Goal: Task Accomplishment & Management: Complete application form

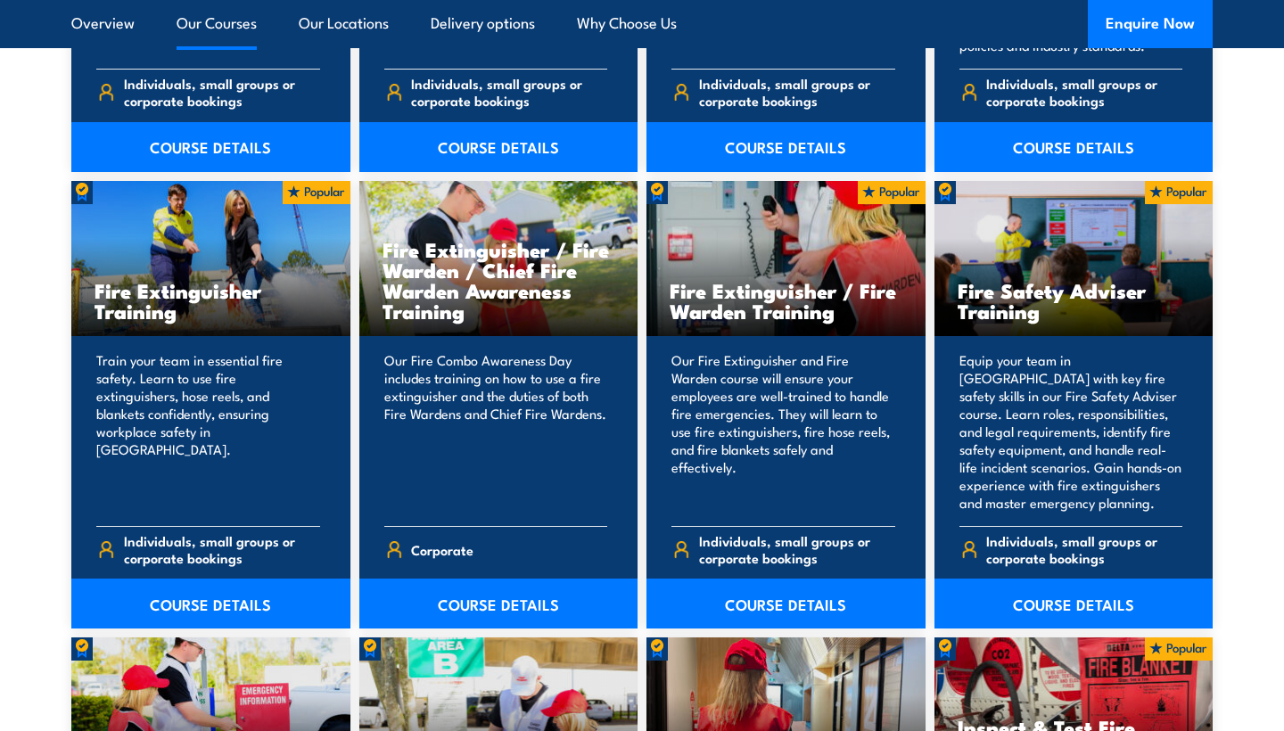
scroll to position [1797, 0]
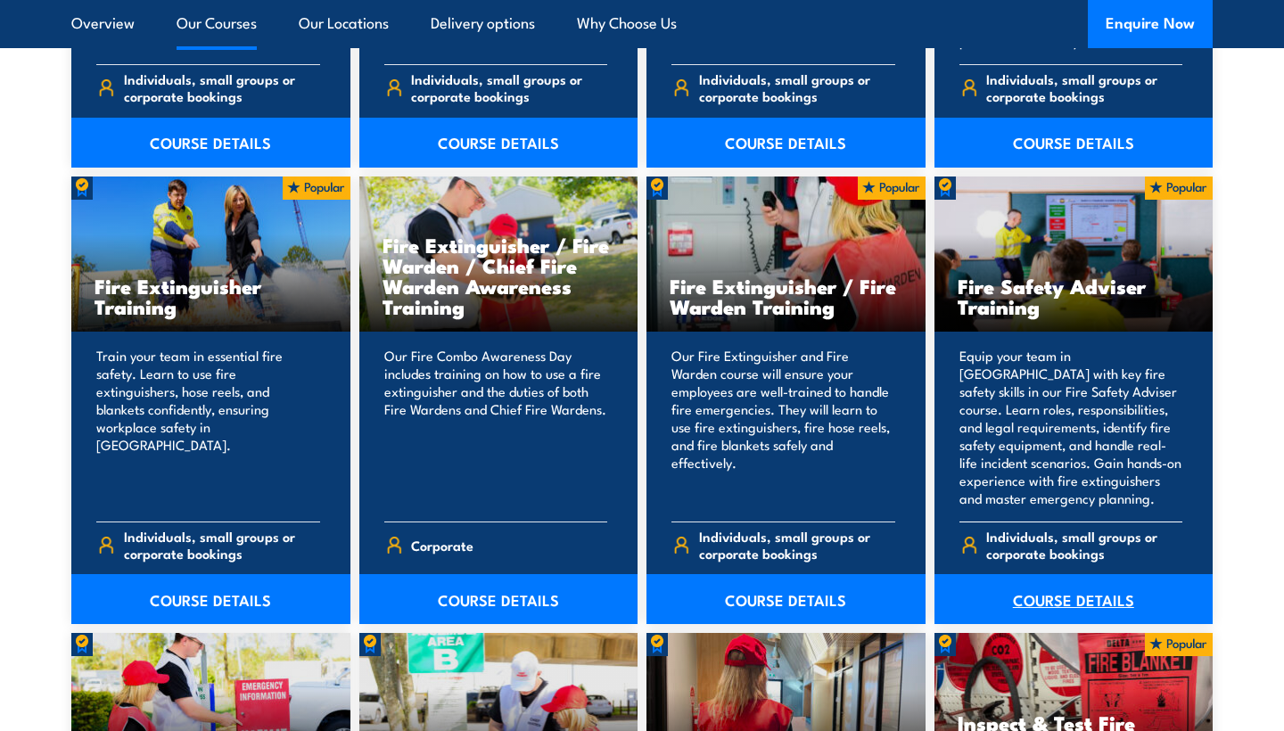
click at [1015, 580] on link "COURSE DETAILS" at bounding box center [1073, 599] width 279 height 50
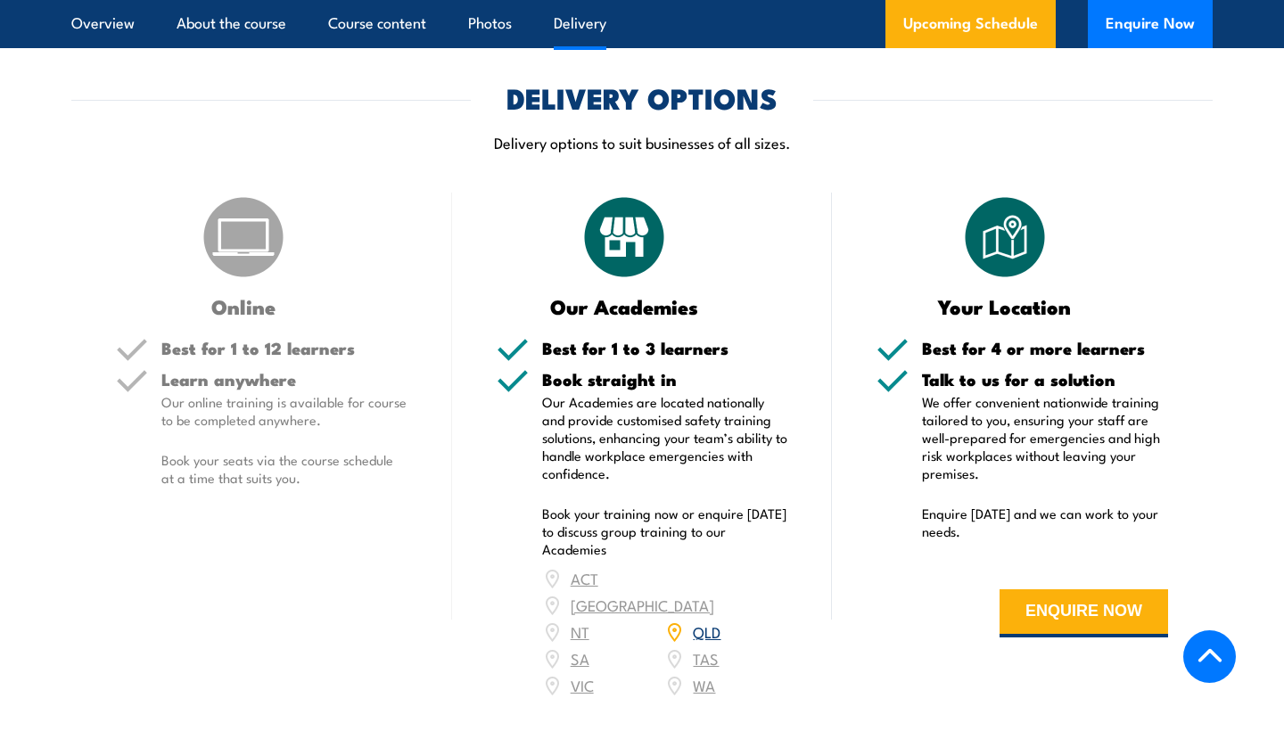
scroll to position [2108, 0]
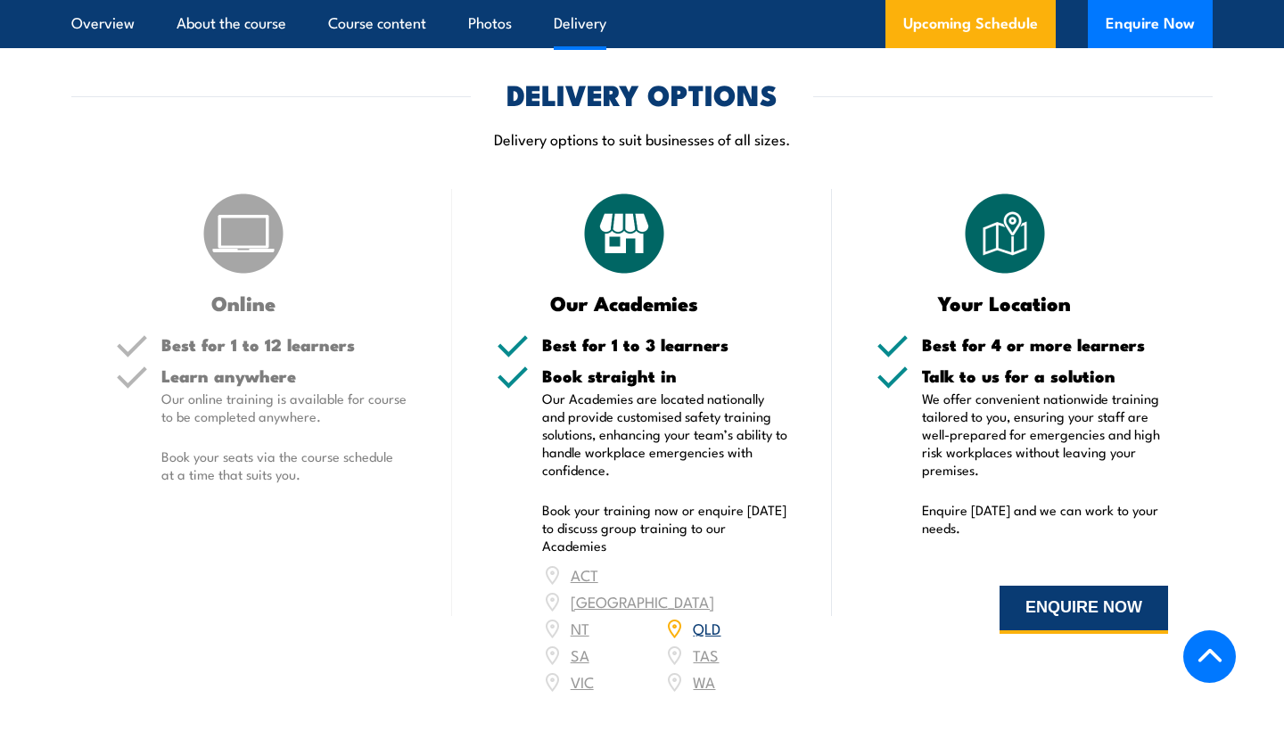
click at [1065, 591] on button "ENQUIRE NOW" at bounding box center [1083, 610] width 169 height 48
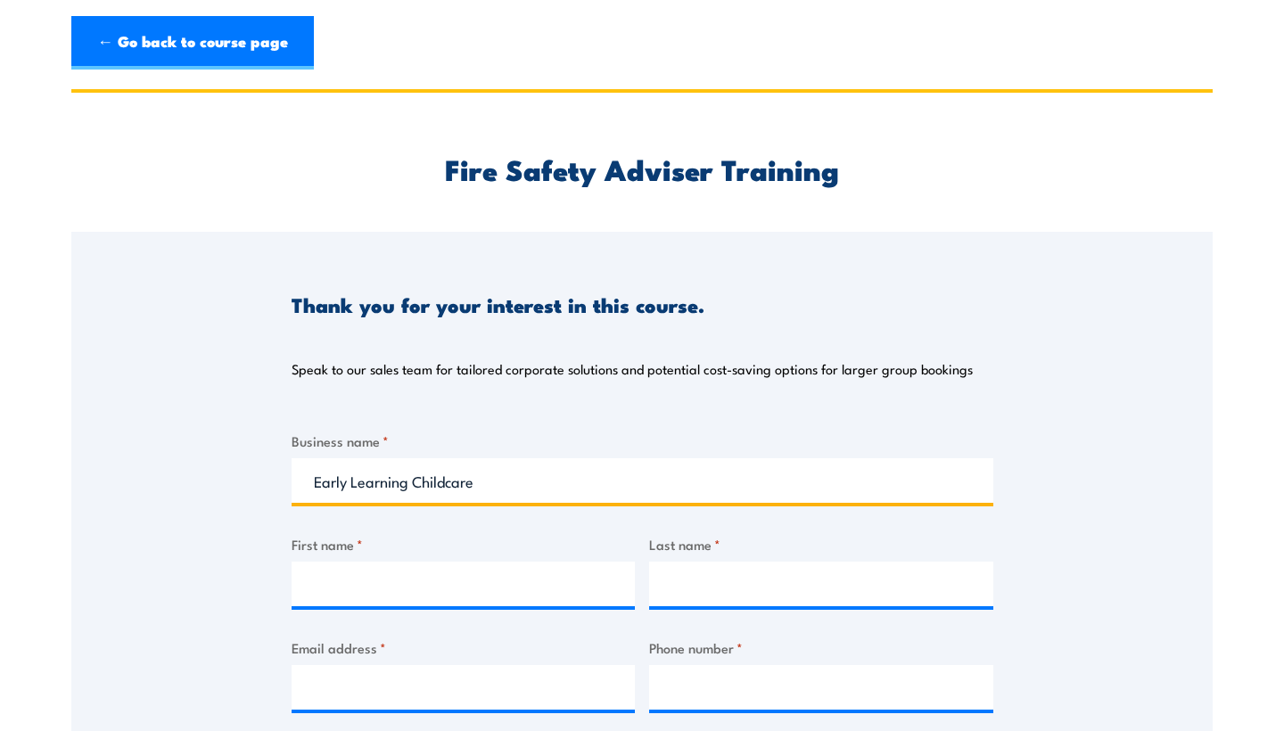
type input "Early Learning Childcare"
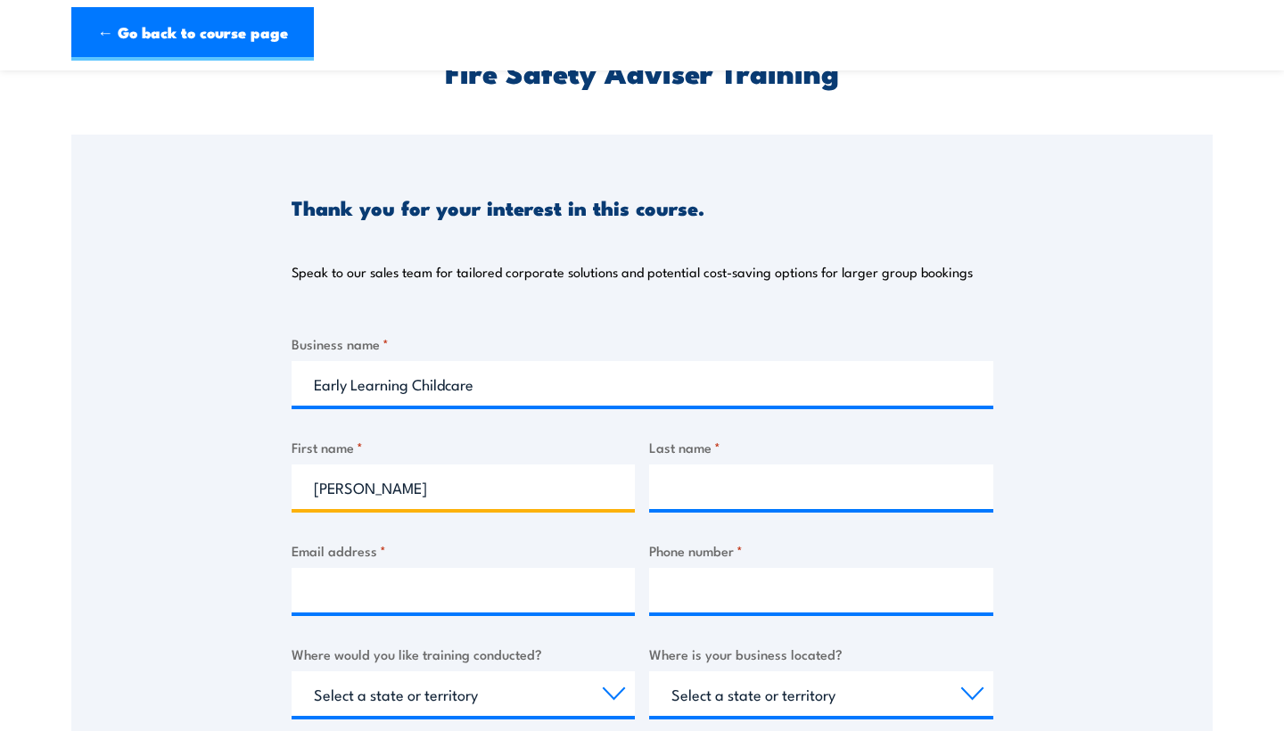
scroll to position [115, 0]
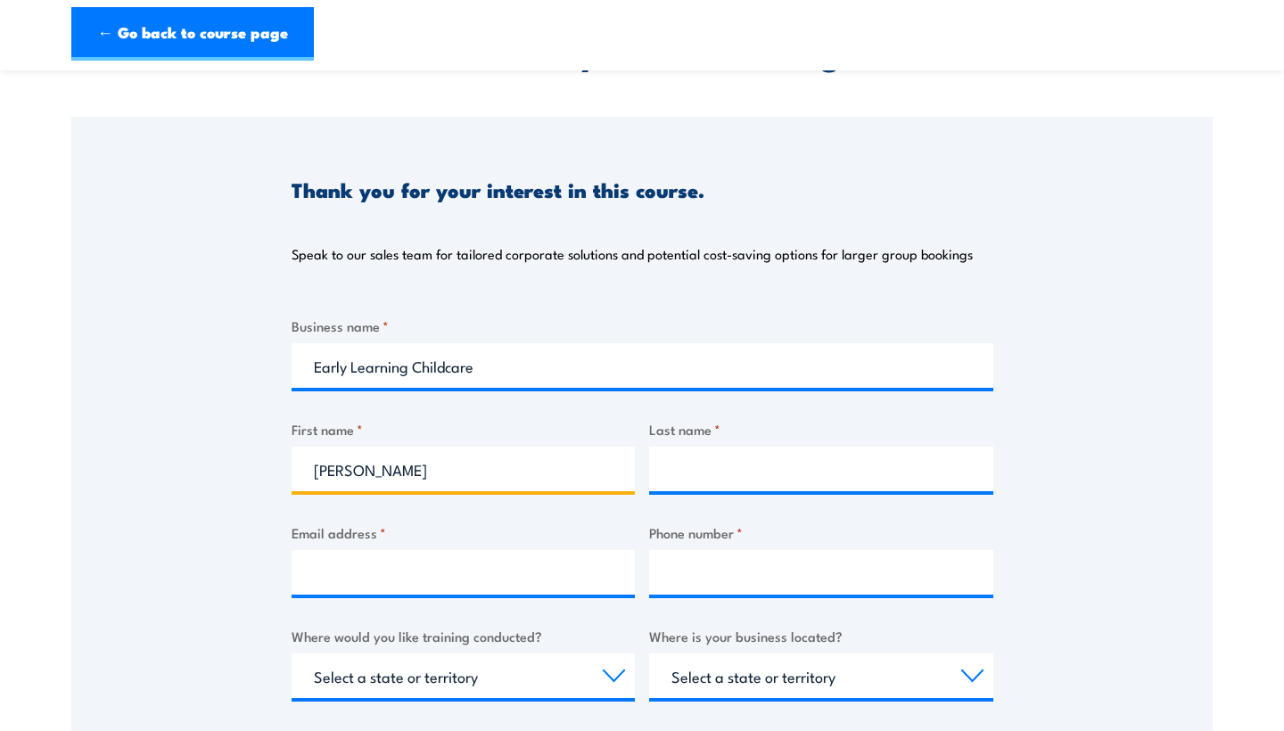
type input "Jazmin"
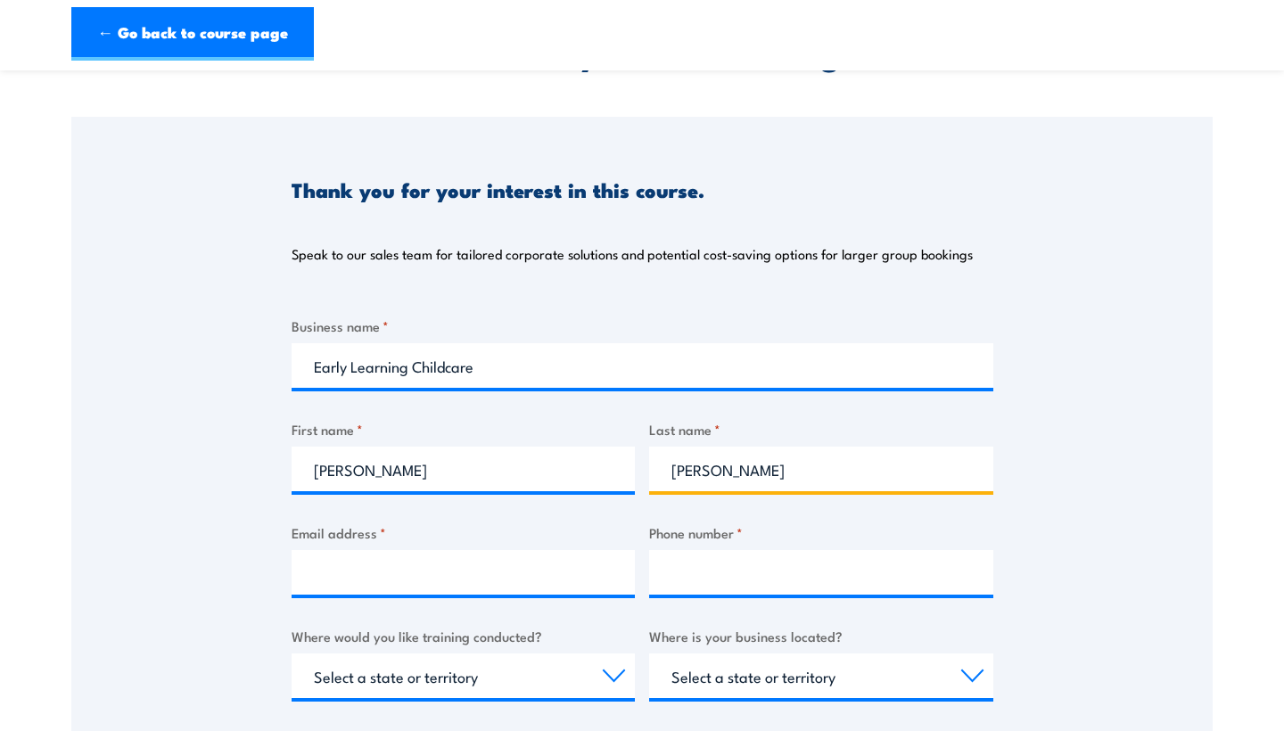
type input "Atkins"
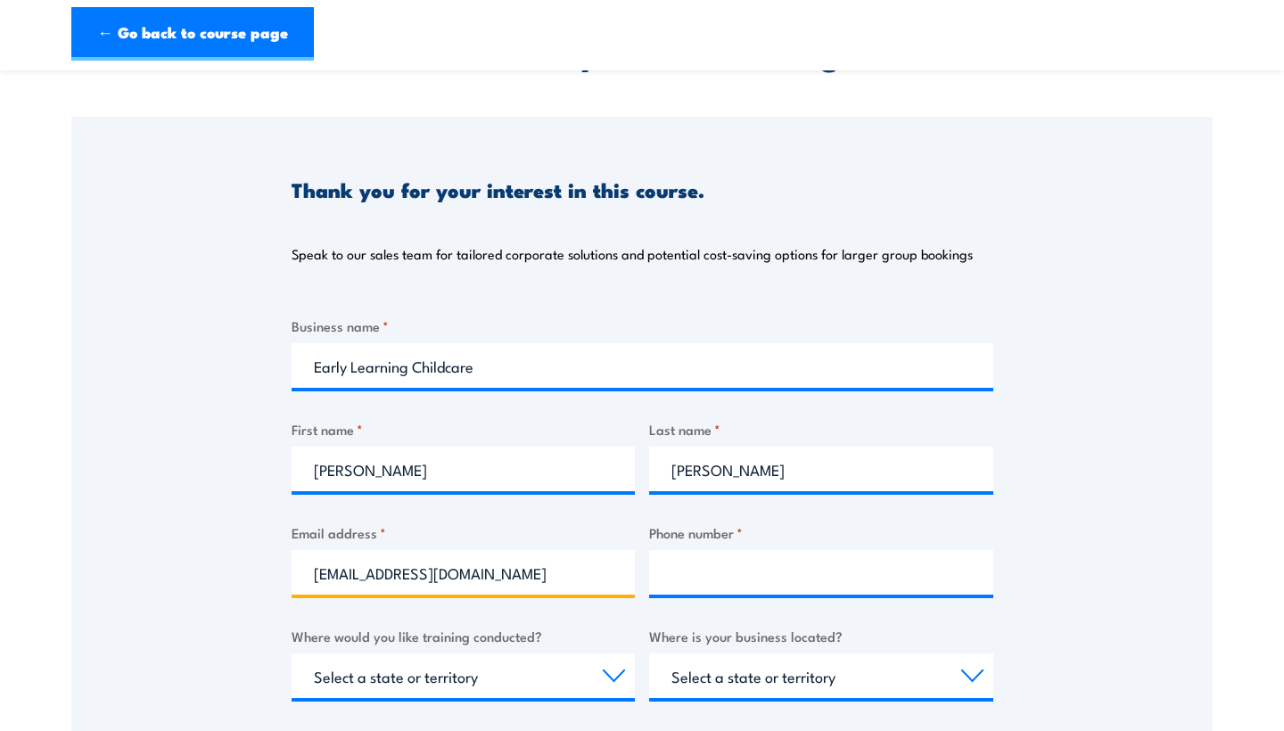
type input "jaziatkins1@gmail.com"
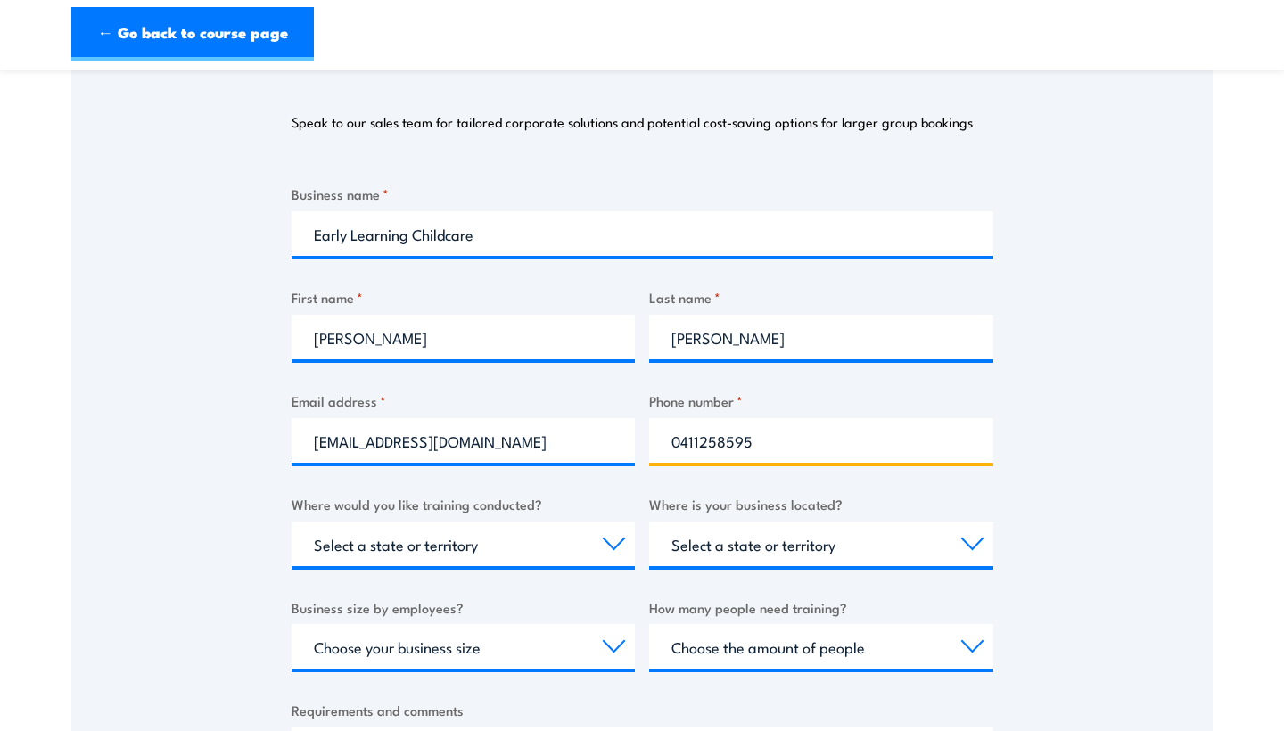
scroll to position [274, 0]
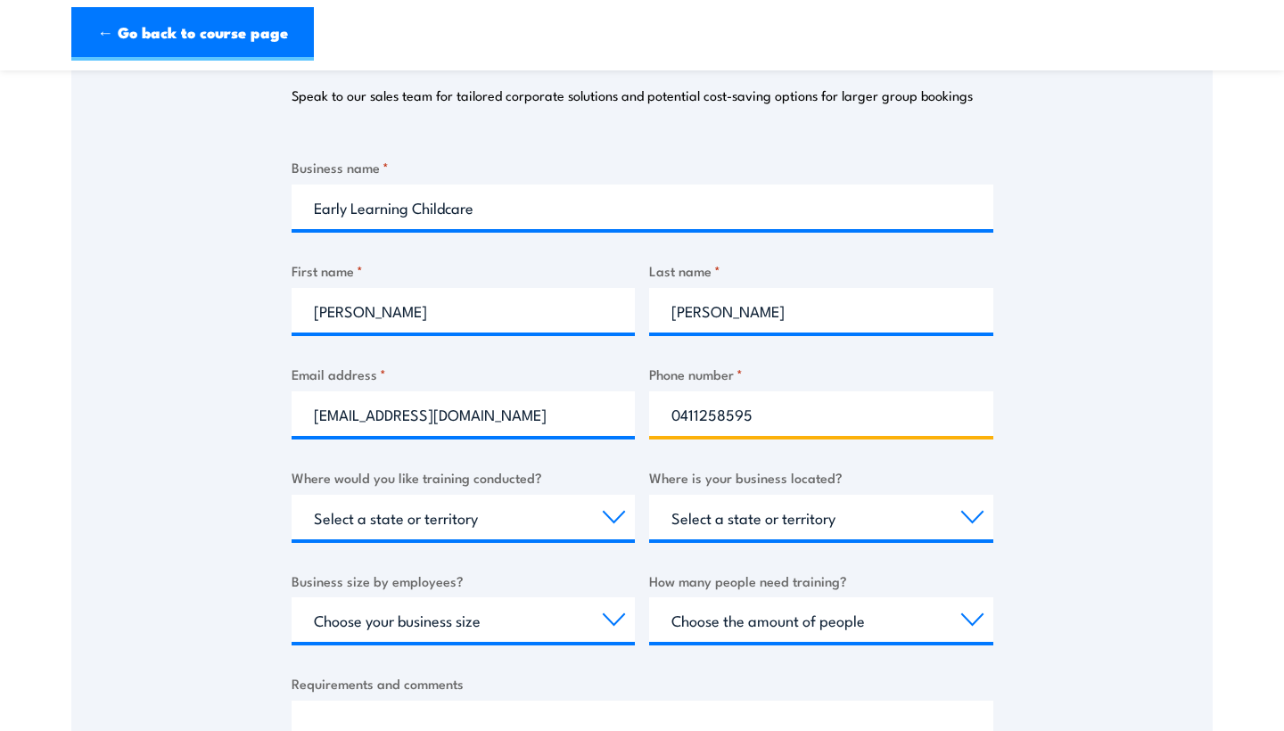
type input "0411258595"
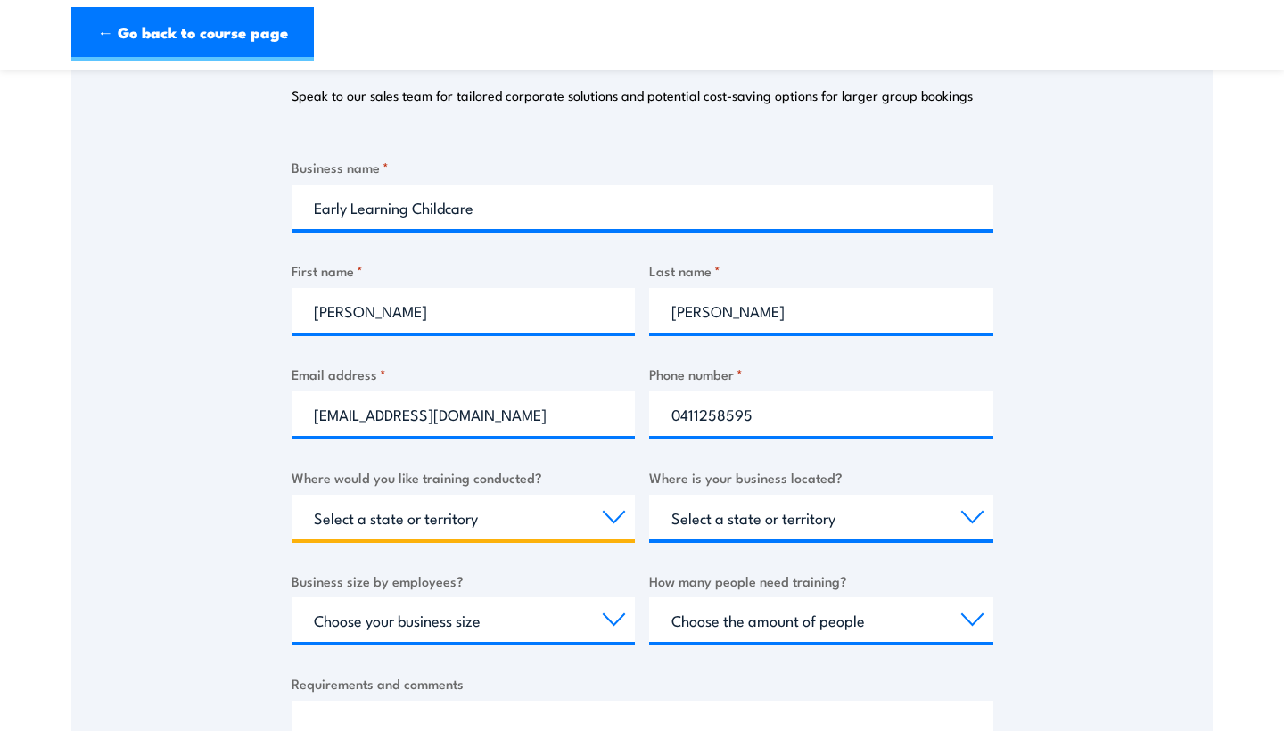
select select "QLD"
click at [734, 549] on div "Business name * Early Learning Childcare First name * Jazmin Last name * Atkins…" at bounding box center [643, 492] width 702 height 670
select select "QLD"
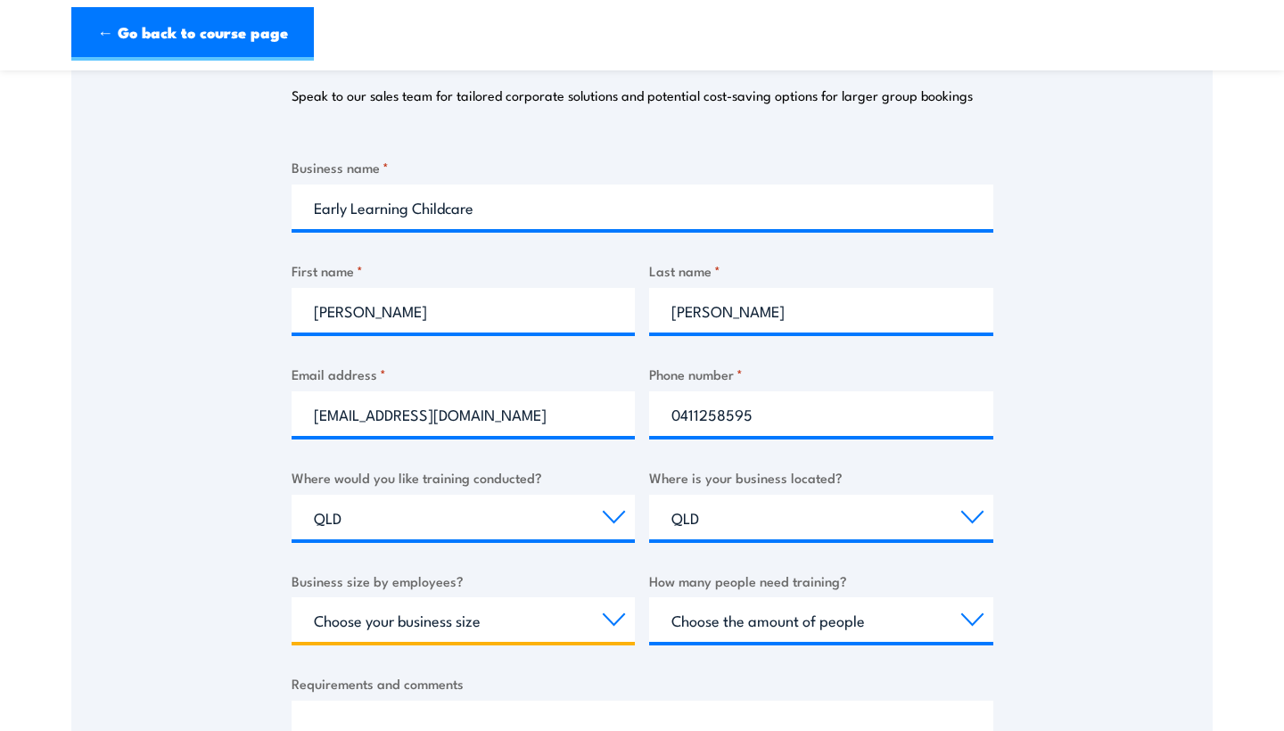
select select "1 to 19"
select select "1 to 4"
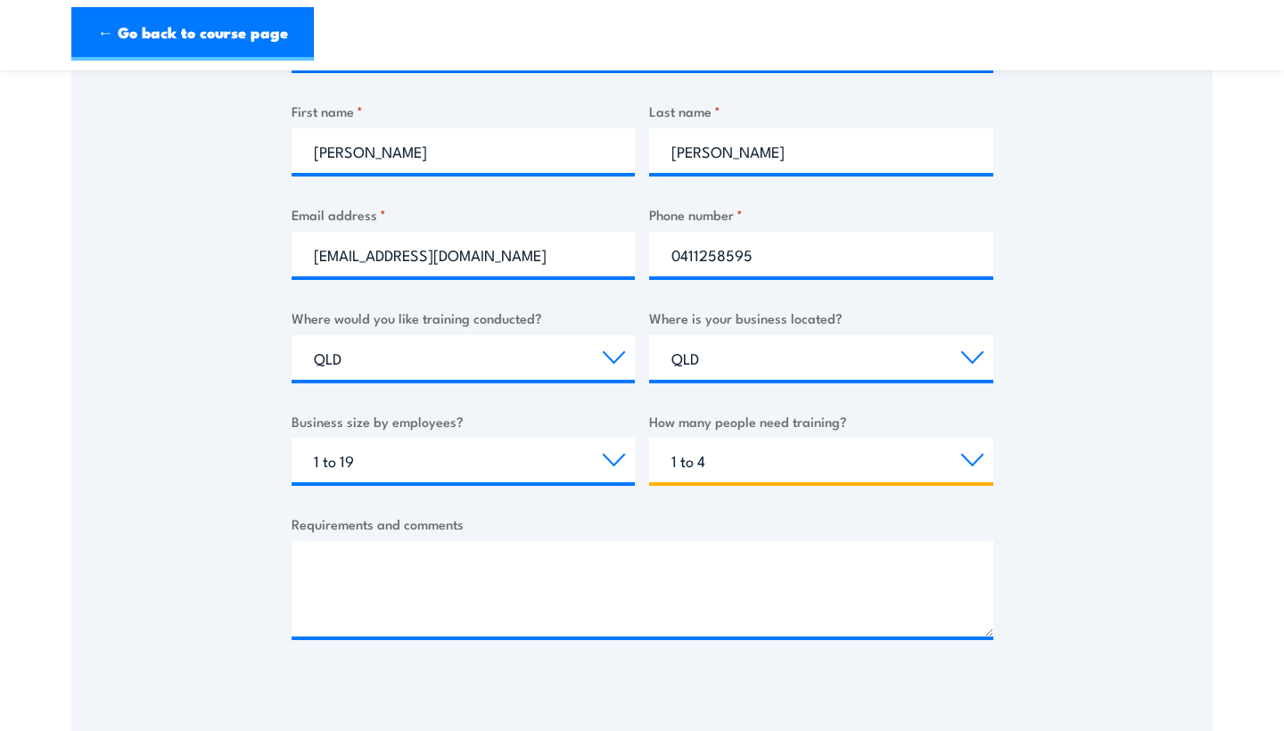
scroll to position [499, 0]
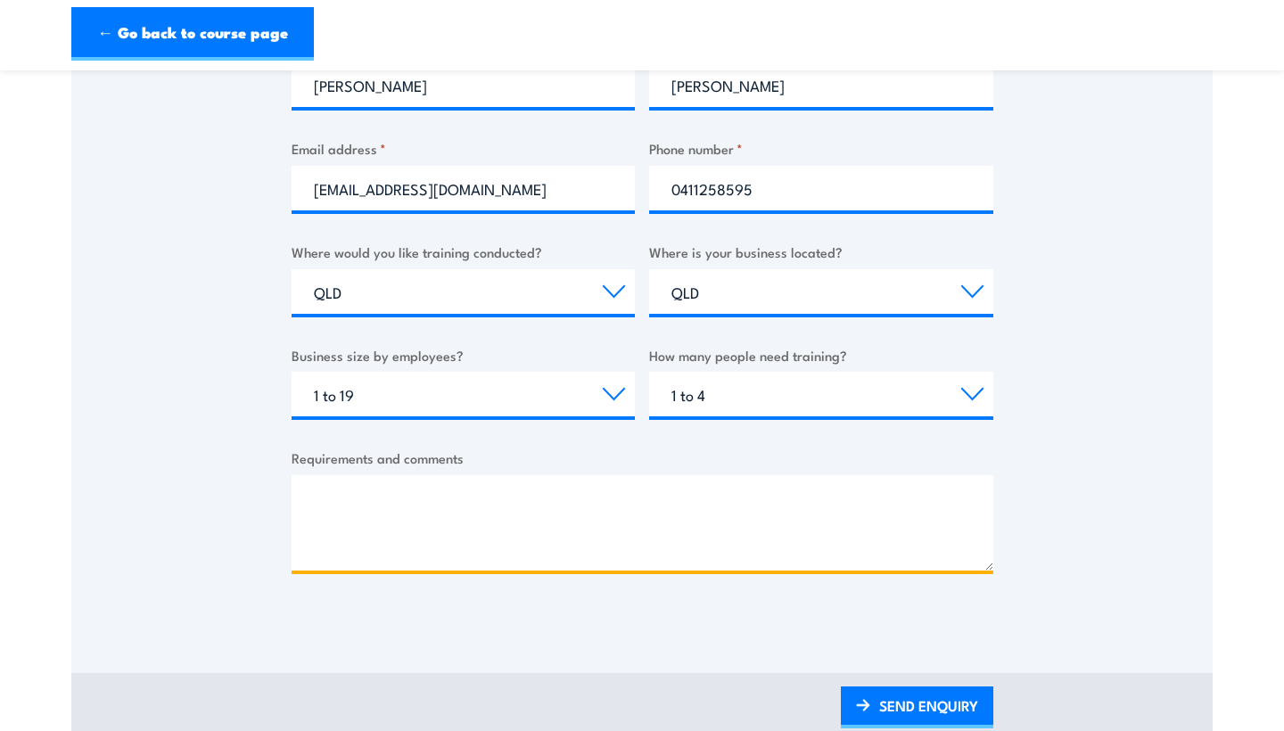
click at [656, 510] on textarea "Requirements and comments" at bounding box center [643, 522] width 702 height 95
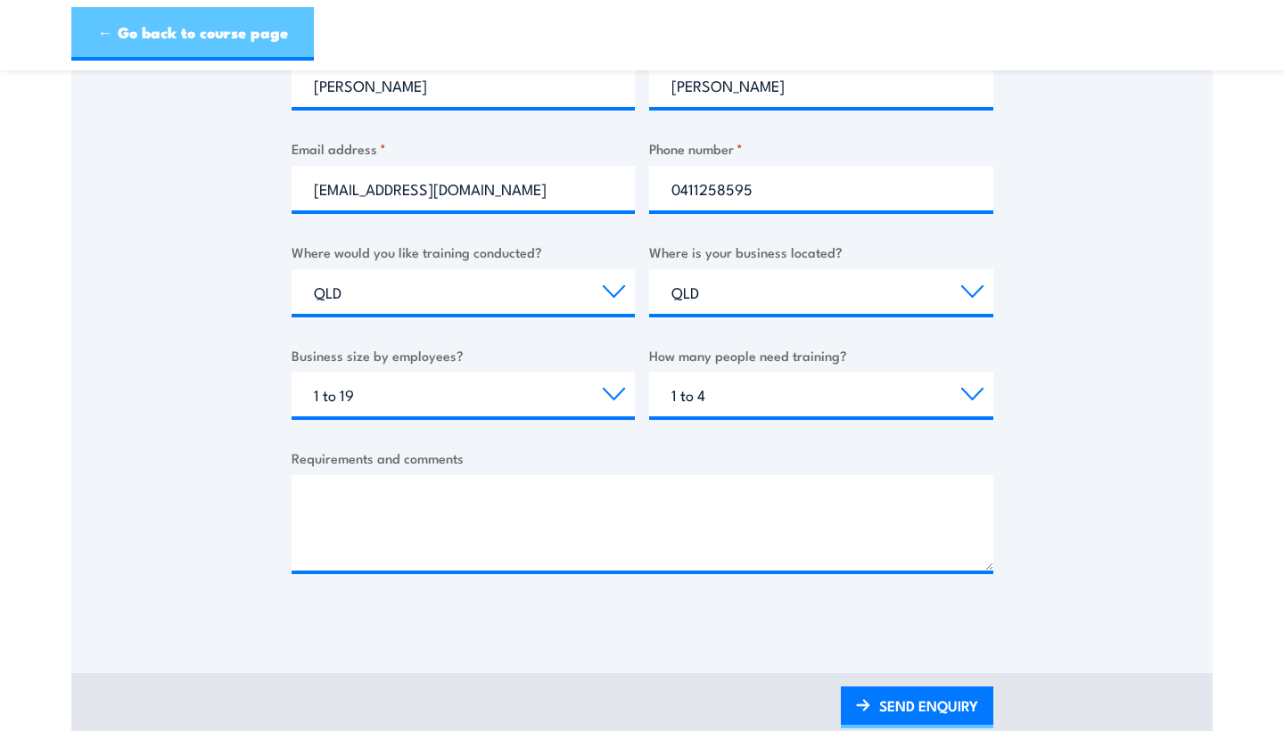
click at [176, 22] on link "← Go back to course page" at bounding box center [192, 33] width 242 height 53
